Goal: Find specific page/section: Find specific page/section

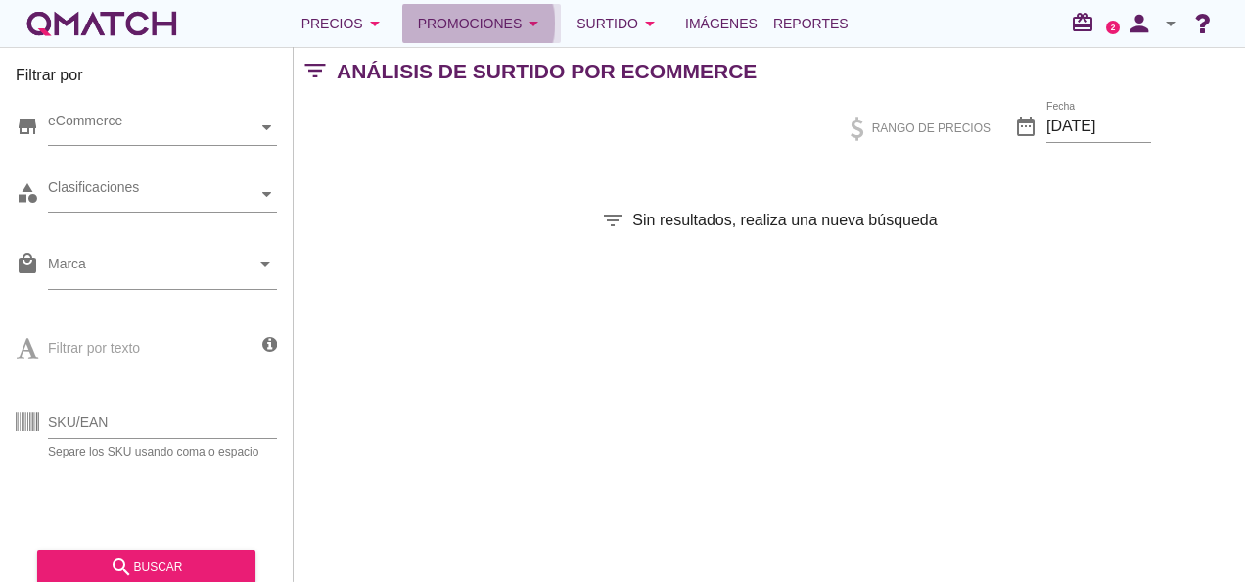
click at [459, 27] on div "Promociones arrow_drop_down" at bounding box center [482, 23] width 128 height 23
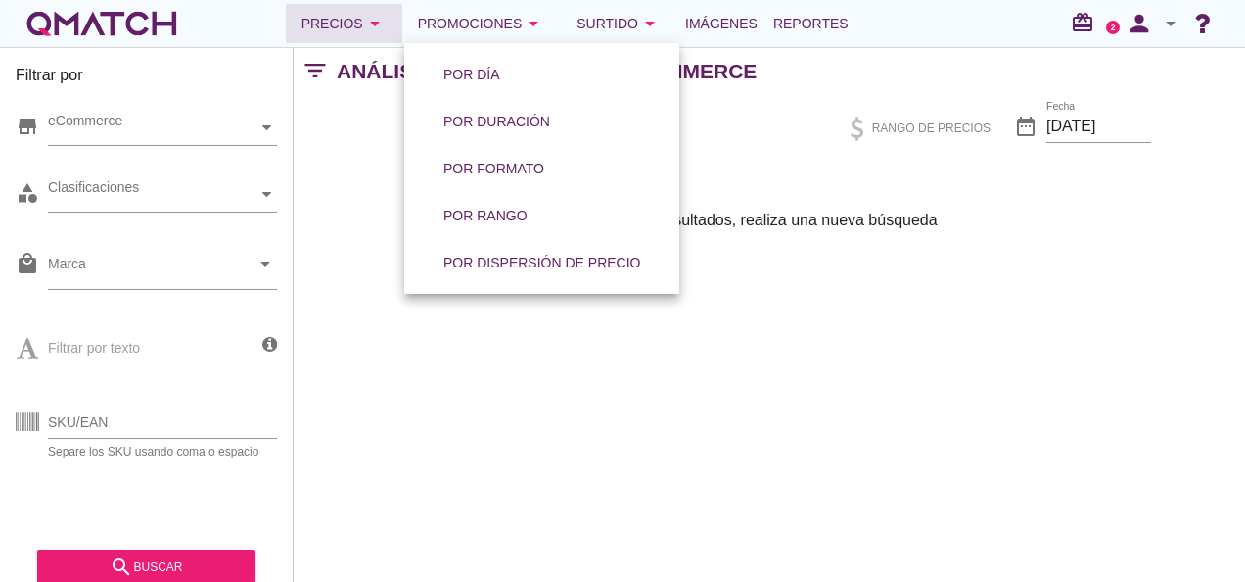
click at [366, 29] on icon "arrow_drop_down" at bounding box center [374, 23] width 23 height 23
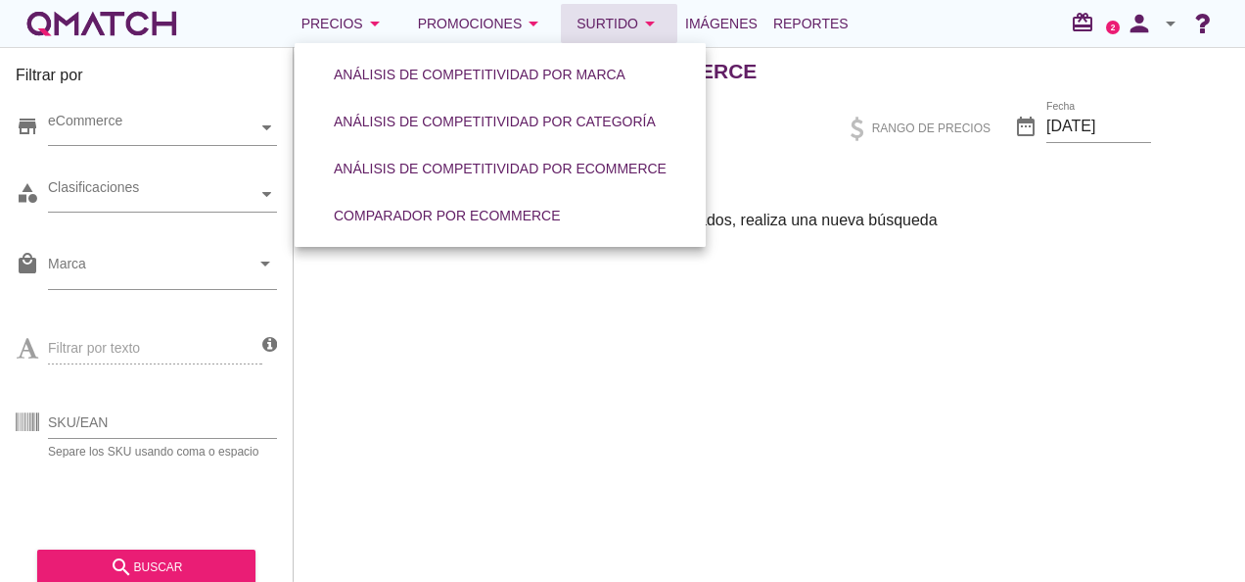
click at [591, 14] on div "Surtido arrow_drop_down" at bounding box center [619, 23] width 85 height 23
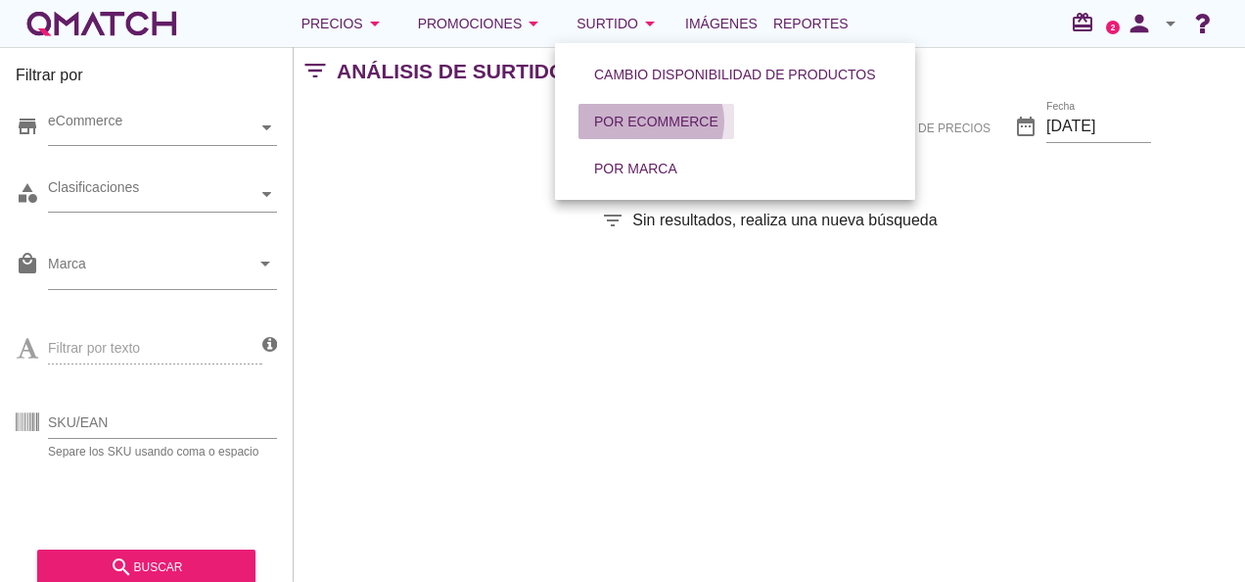
click at [662, 123] on div "Por eCommerce" at bounding box center [656, 122] width 124 height 21
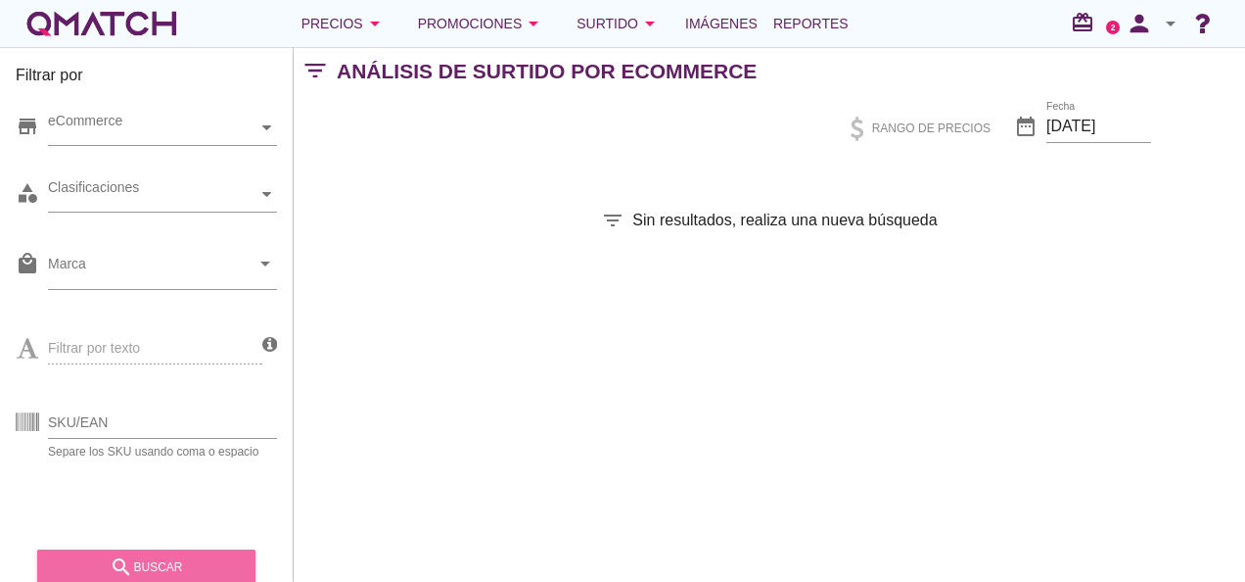
click at [144, 551] on button "search buscar" at bounding box center [146, 566] width 218 height 35
click at [144, 551] on div "search buscar" at bounding box center [146, 560] width 218 height 49
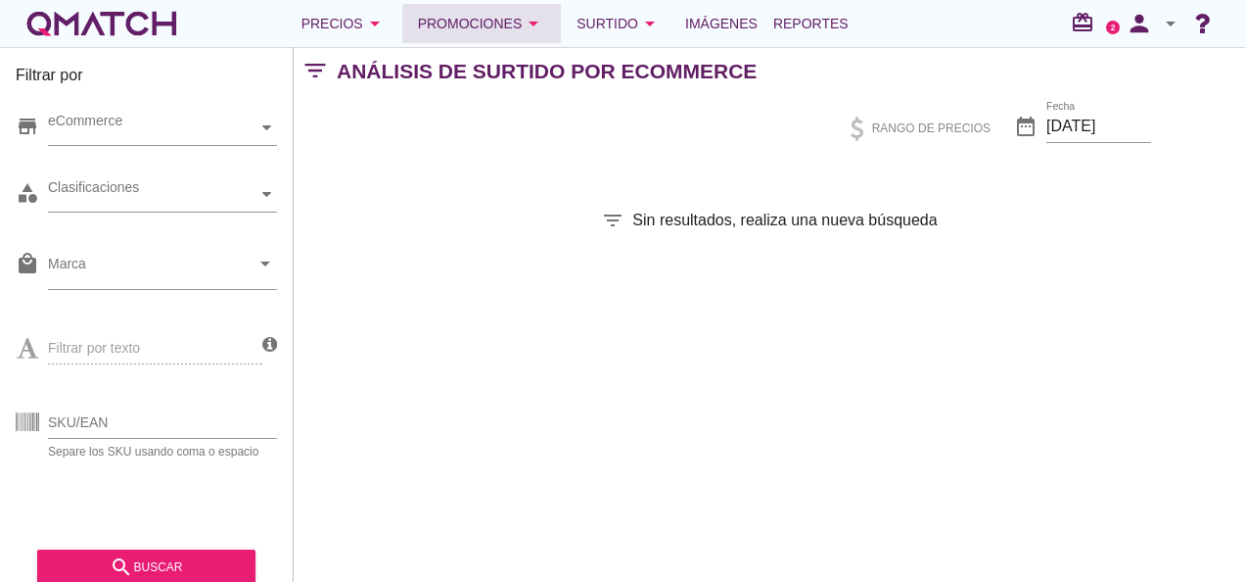
click at [427, 25] on div "Promociones arrow_drop_down" at bounding box center [482, 23] width 128 height 23
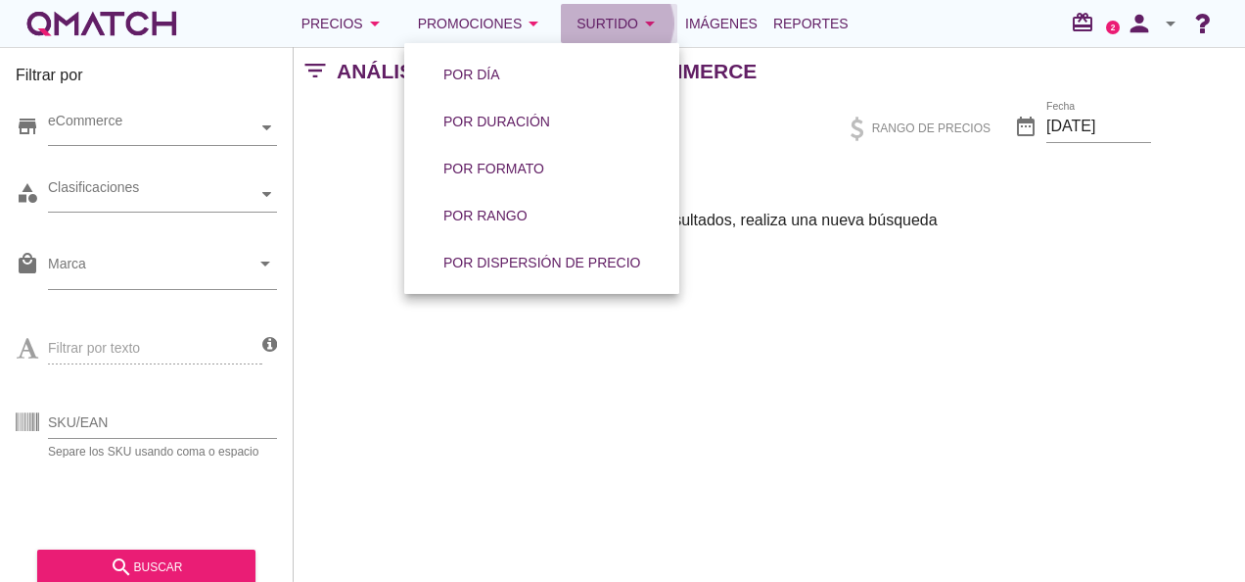
click at [589, 33] on div "Surtido arrow_drop_down" at bounding box center [619, 23] width 85 height 23
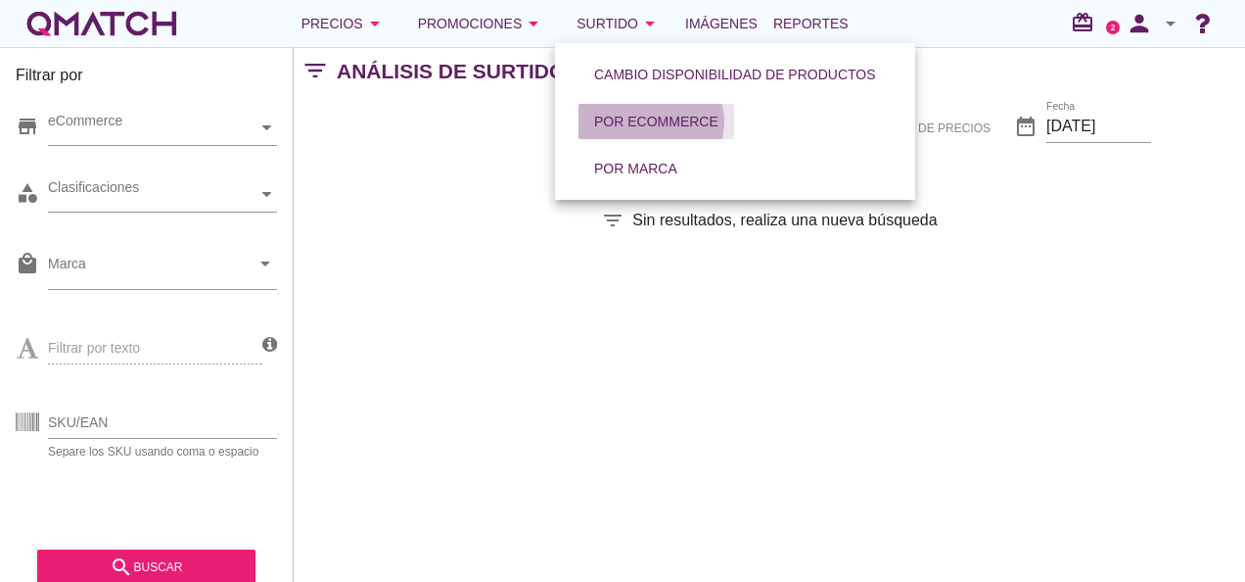
click at [615, 121] on div "Por eCommerce" at bounding box center [656, 122] width 124 height 21
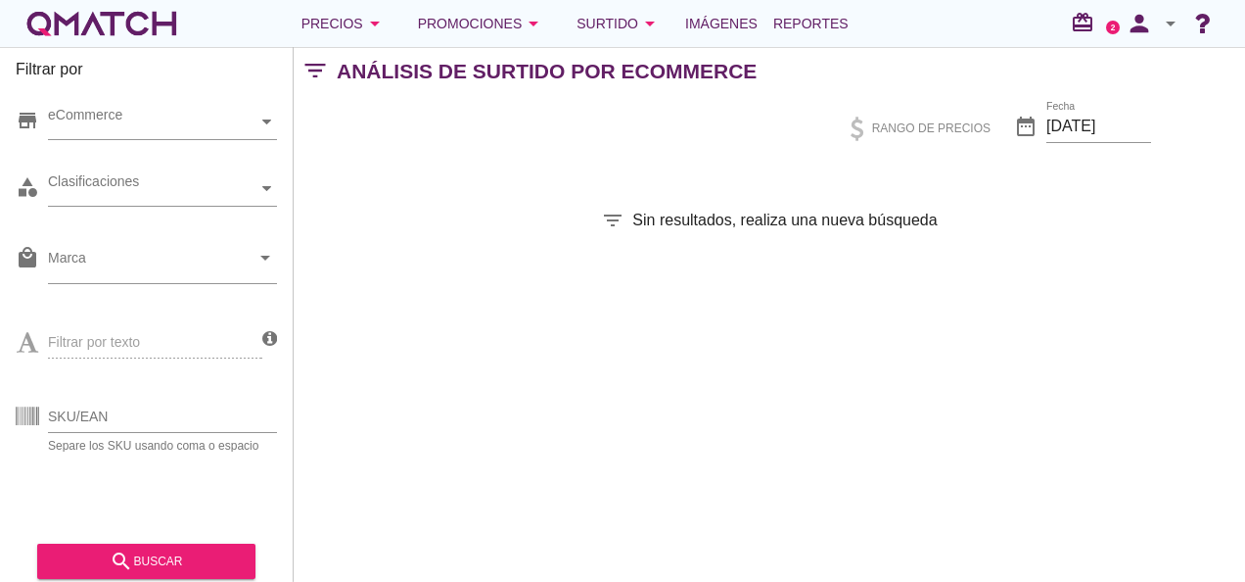
scroll to position [23, 0]
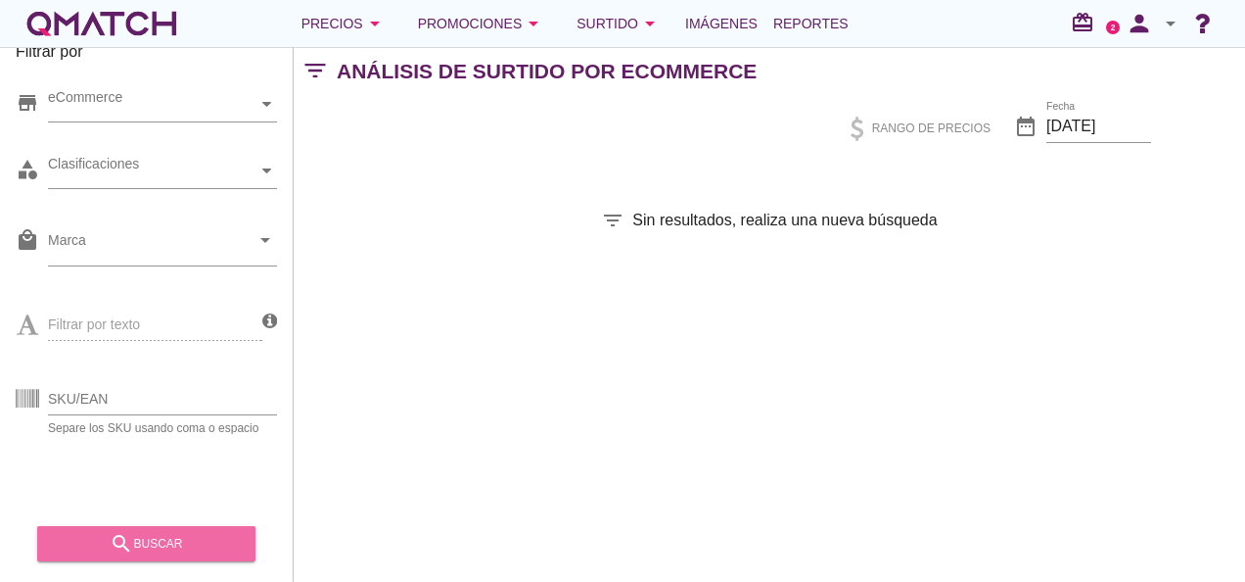
click at [143, 546] on div "search buscar" at bounding box center [146, 543] width 187 height 23
